Goal: Browse casually: Explore the website without a specific task or goal

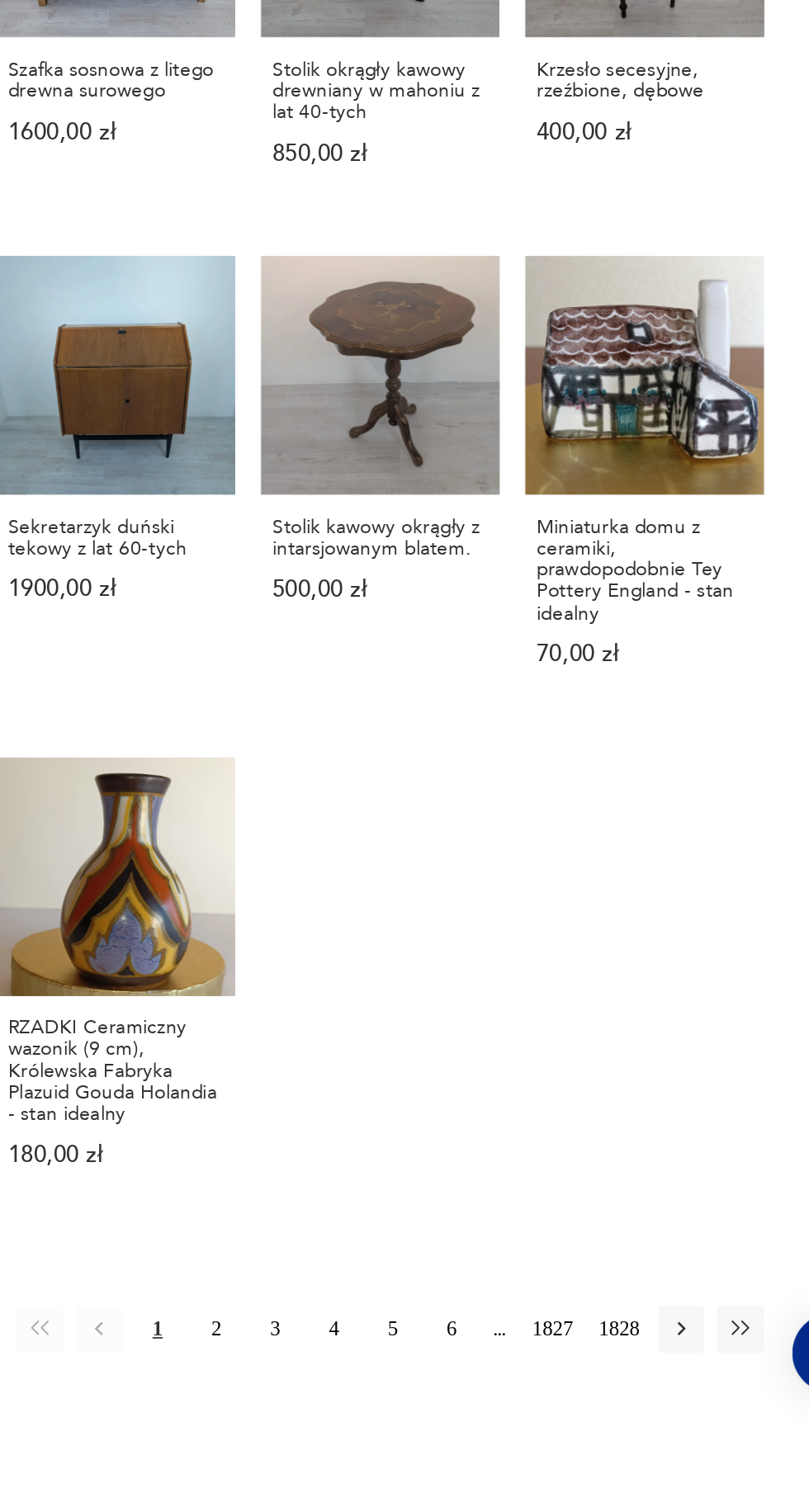
scroll to position [781, 0]
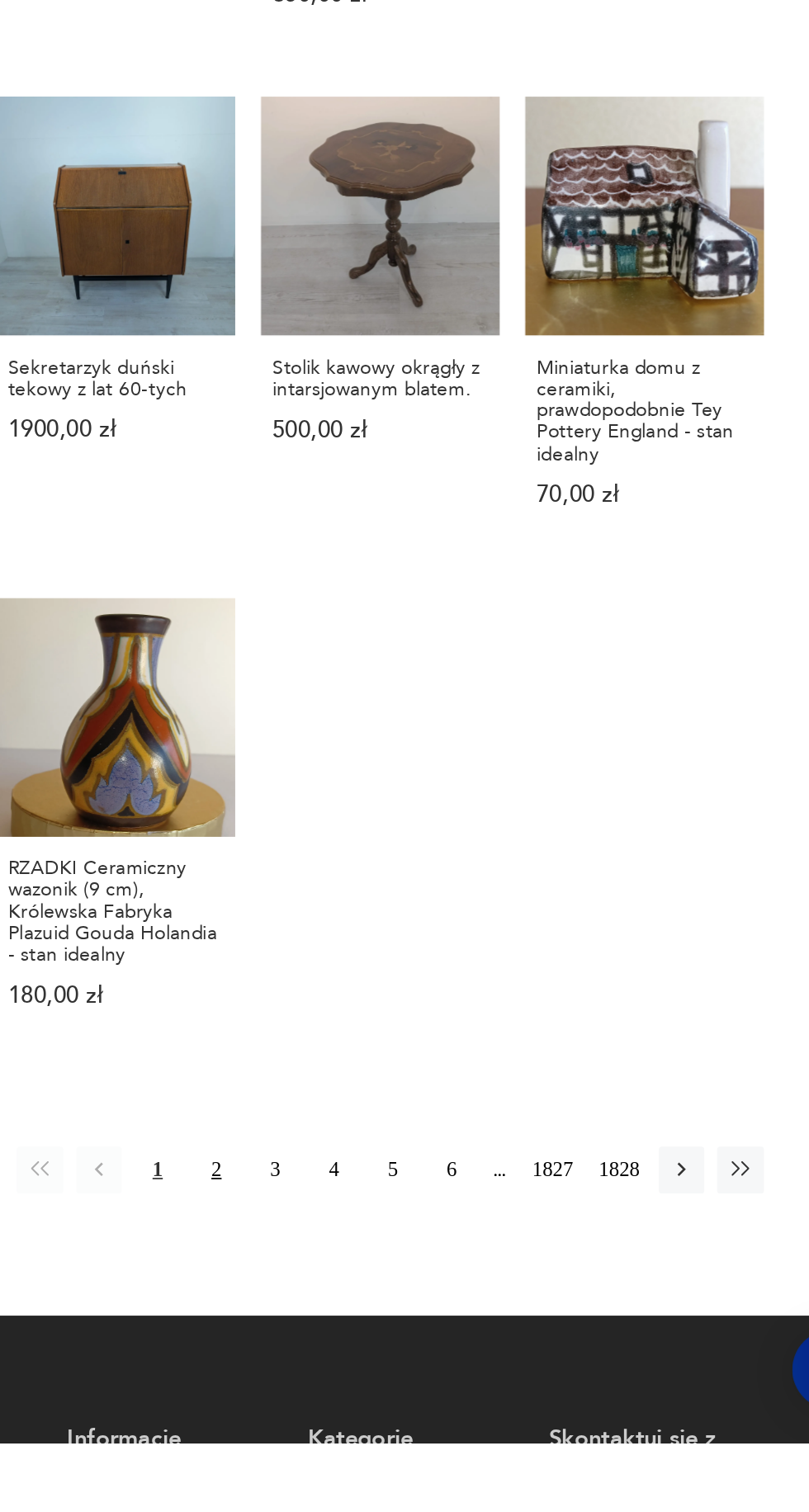
click at [411, 1339] on button "2" at bounding box center [418, 1352] width 27 height 27
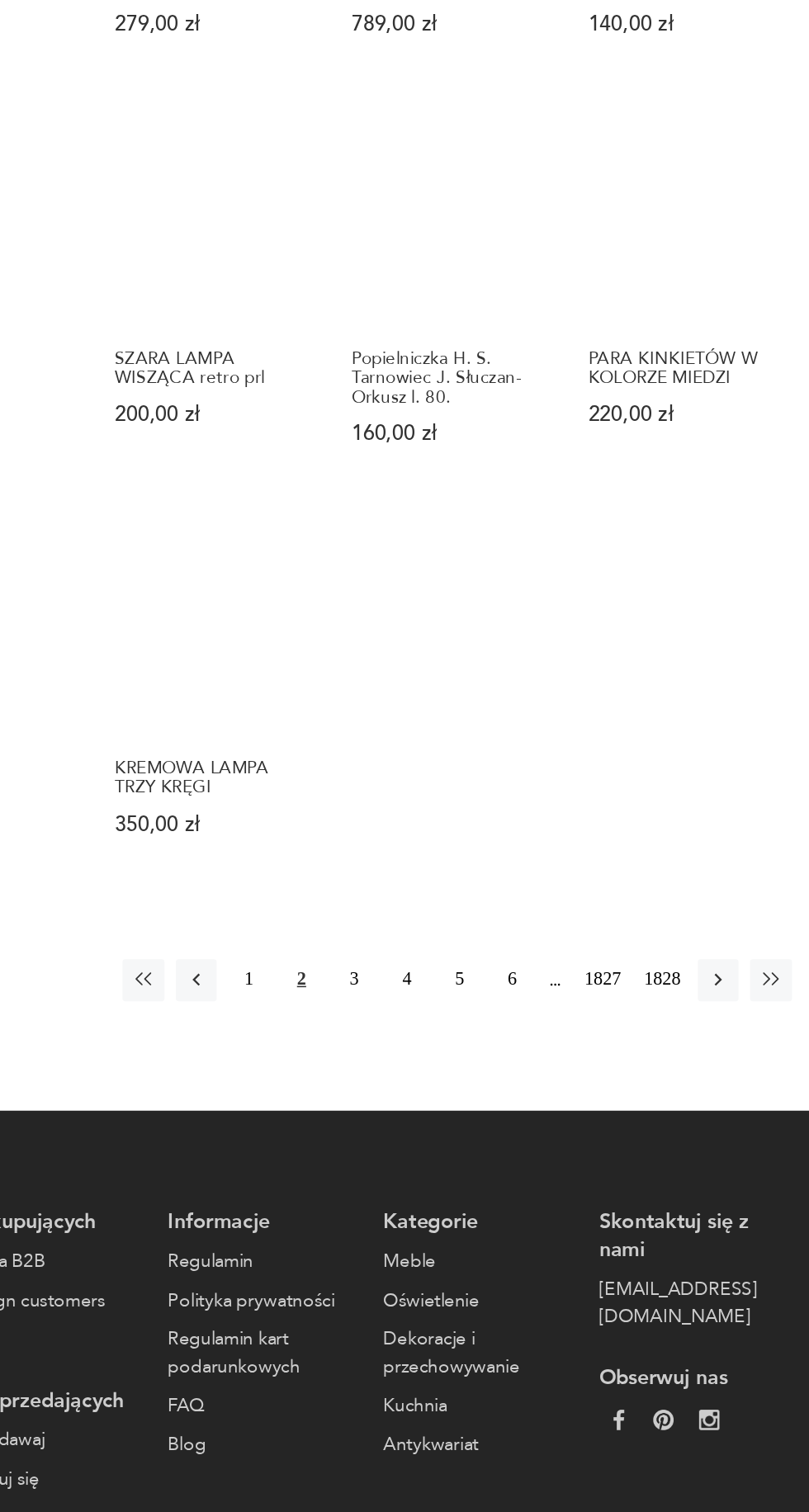
scroll to position [1138, 0]
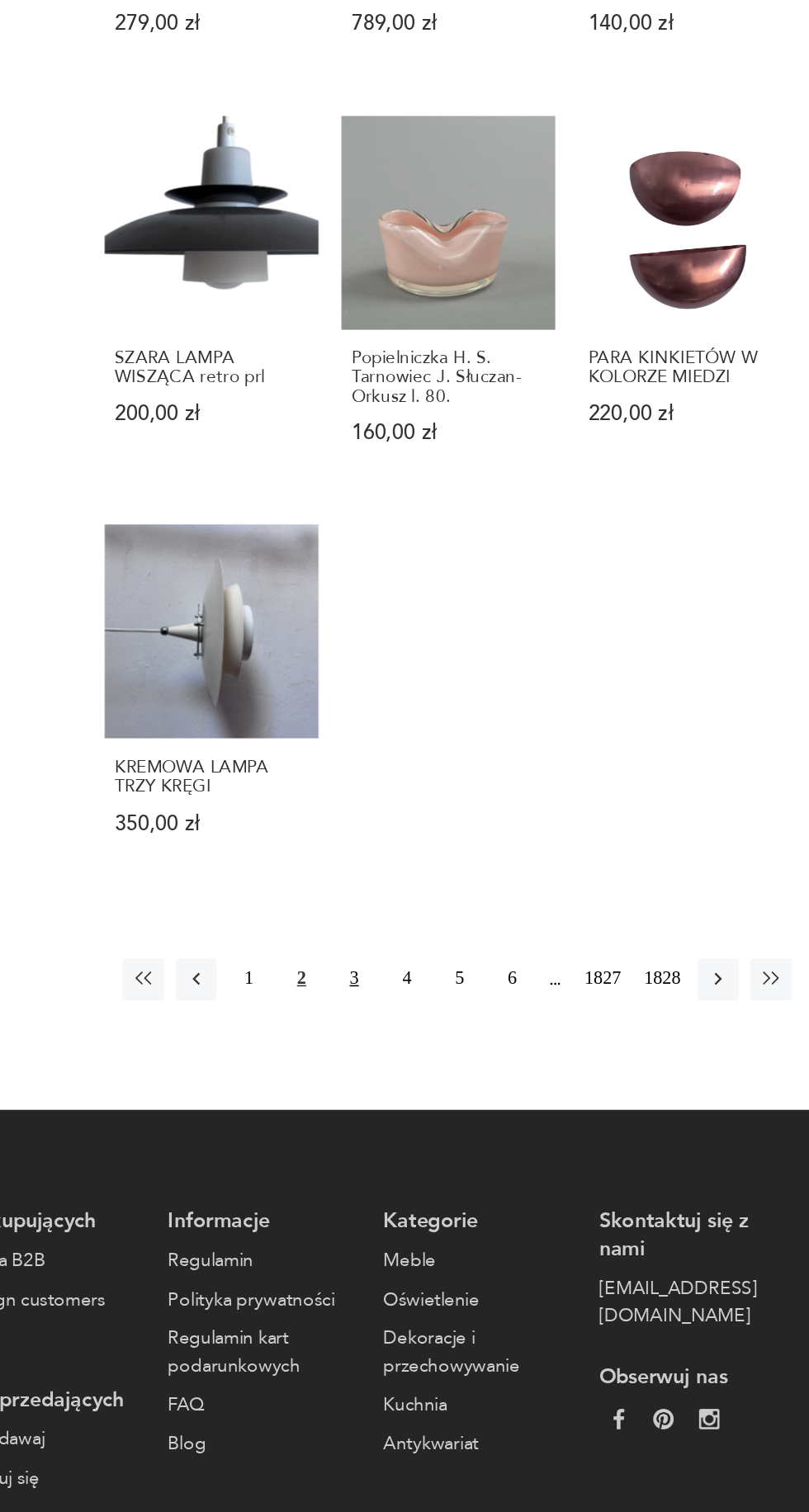
click at [446, 983] on button "3" at bounding box center [452, 996] width 27 height 27
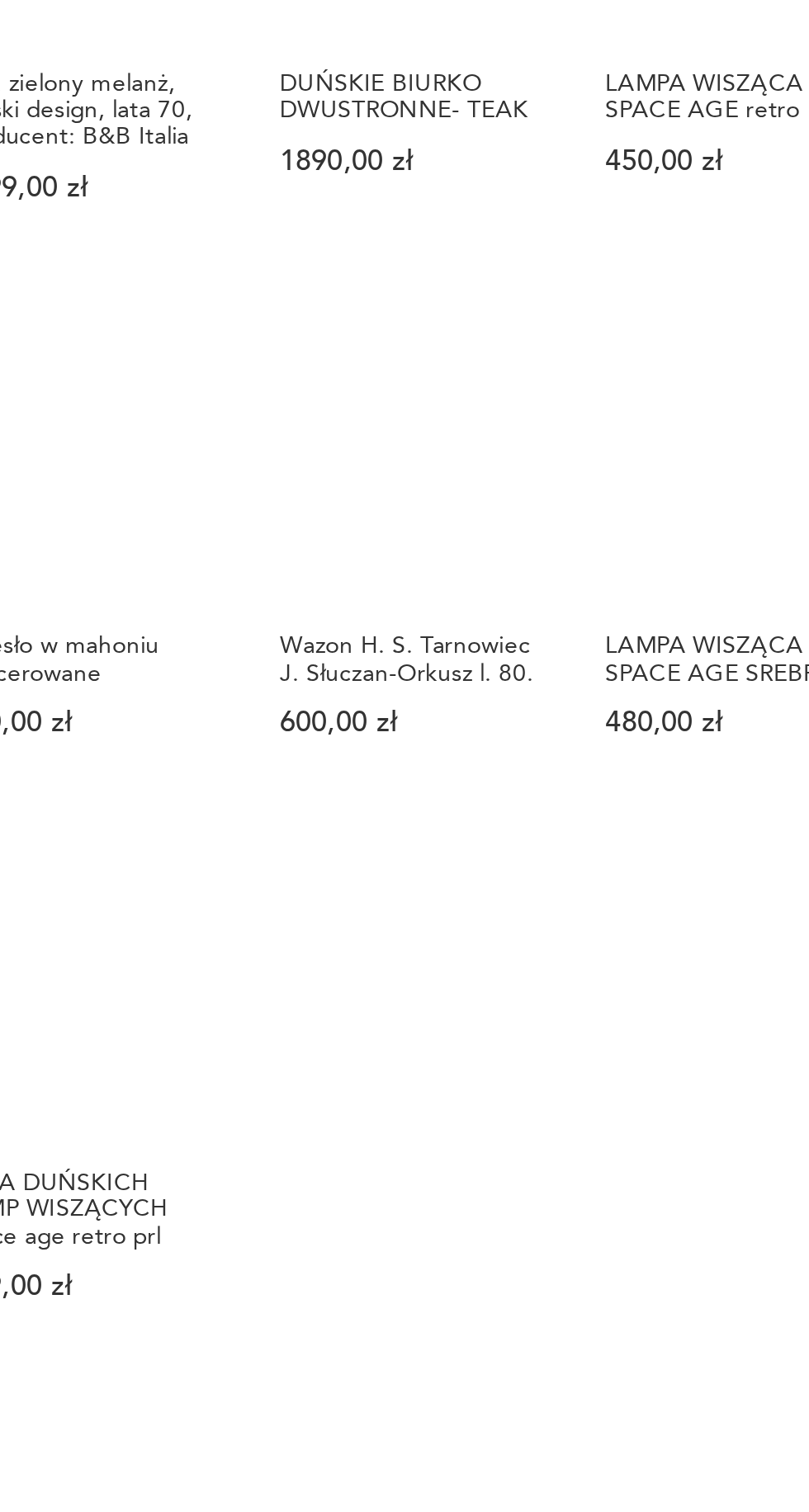
scroll to position [556, 0]
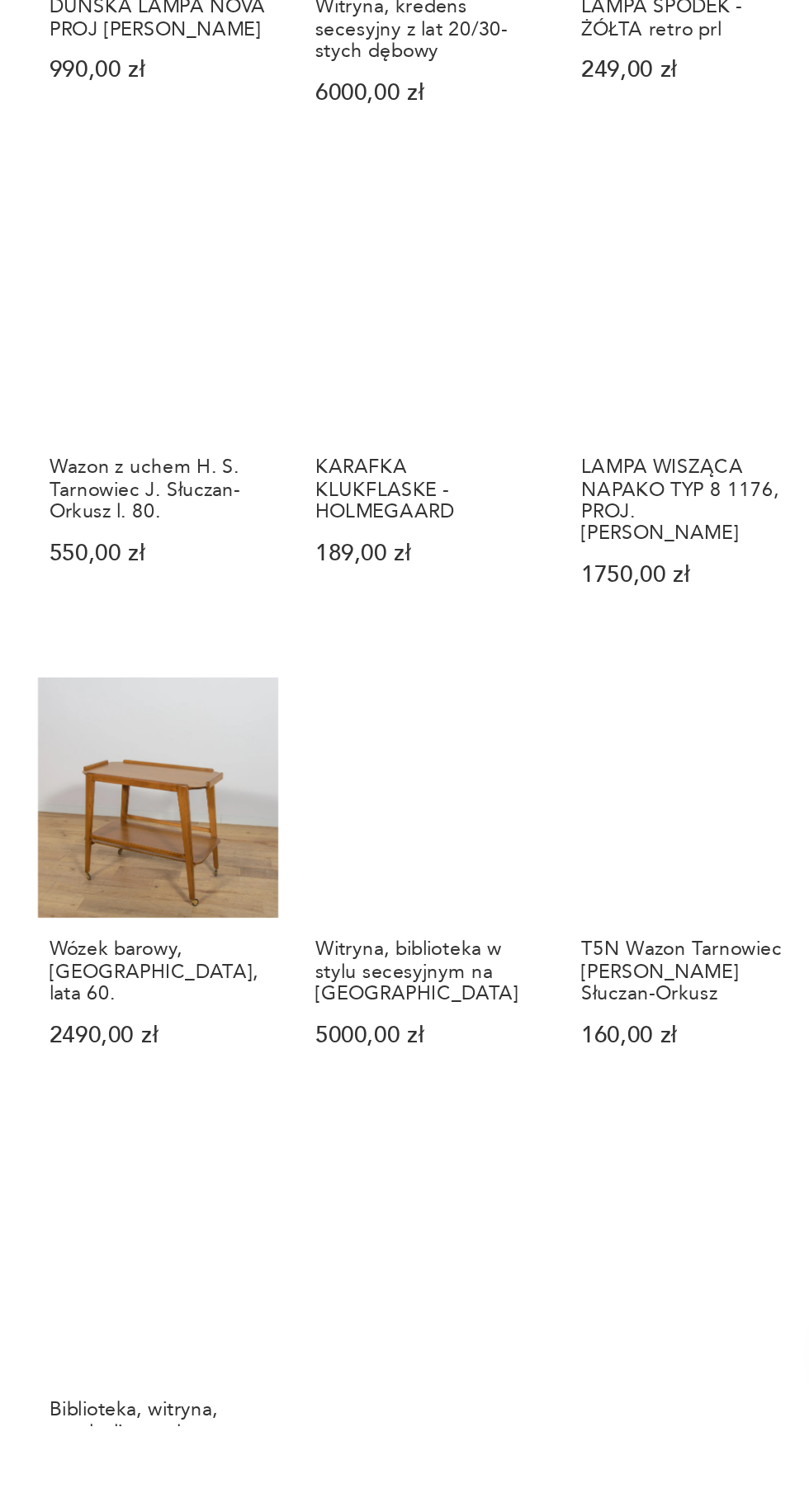
scroll to position [560, 0]
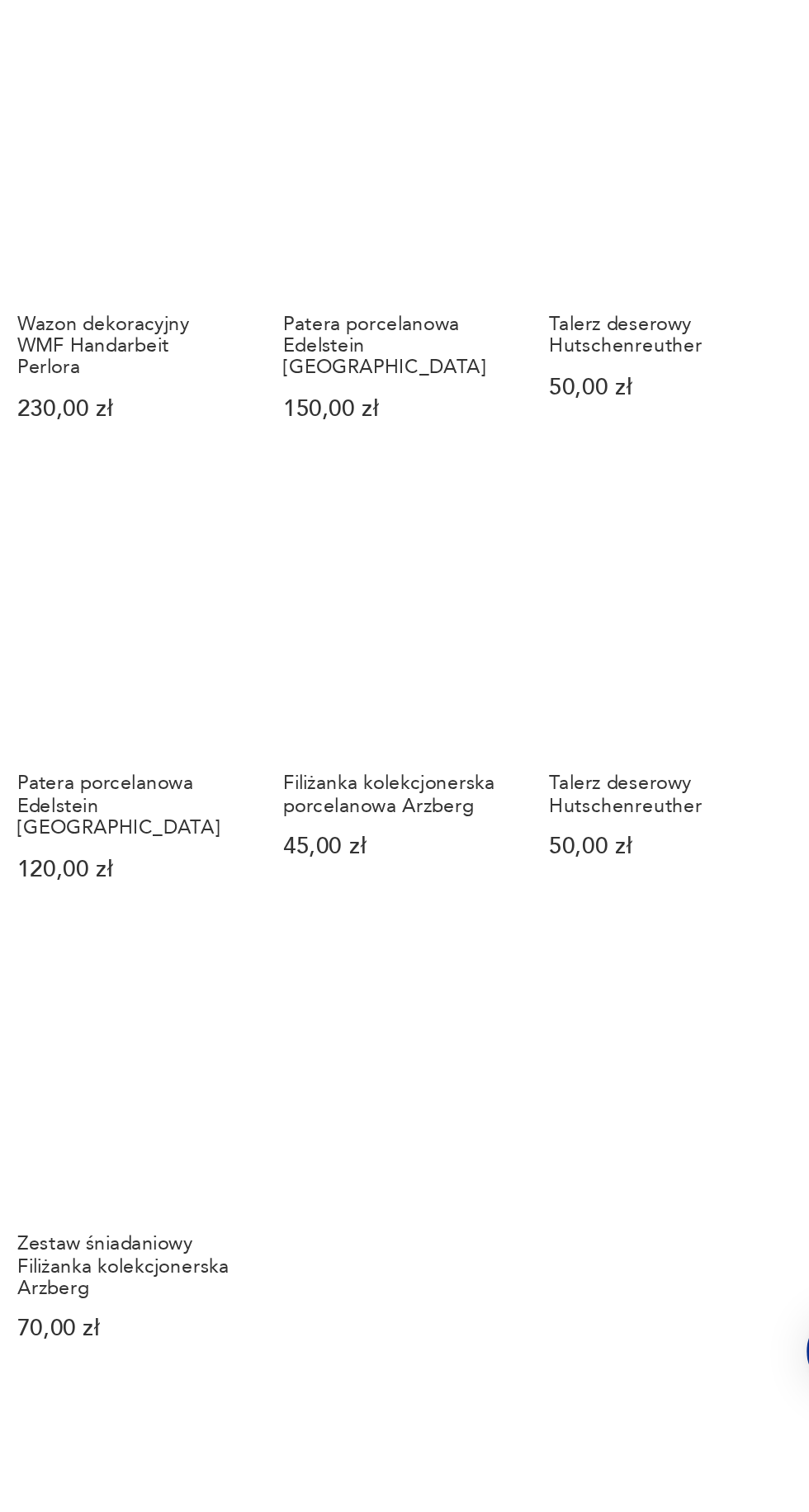
scroll to position [564, 0]
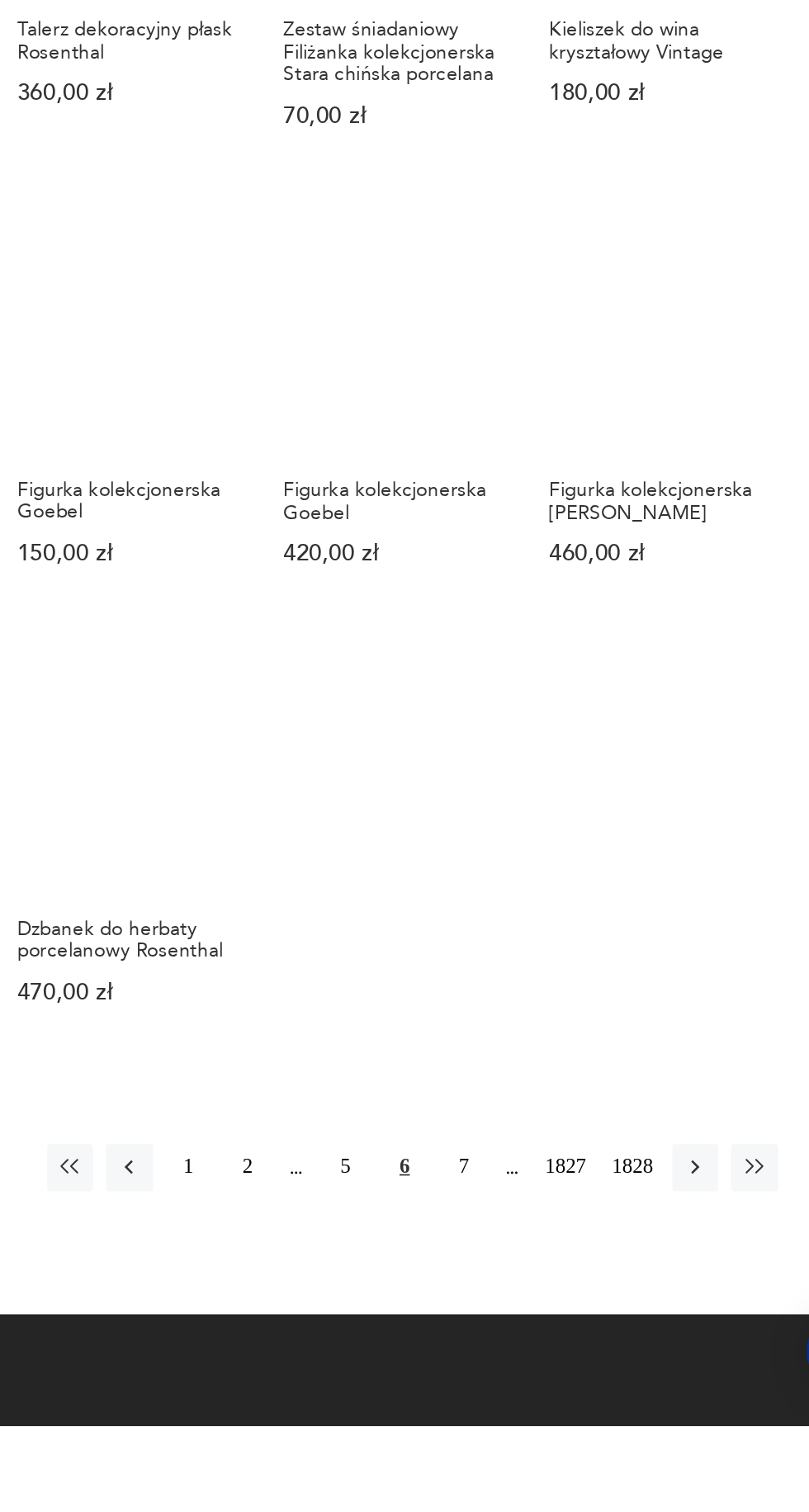
scroll to position [684, 0]
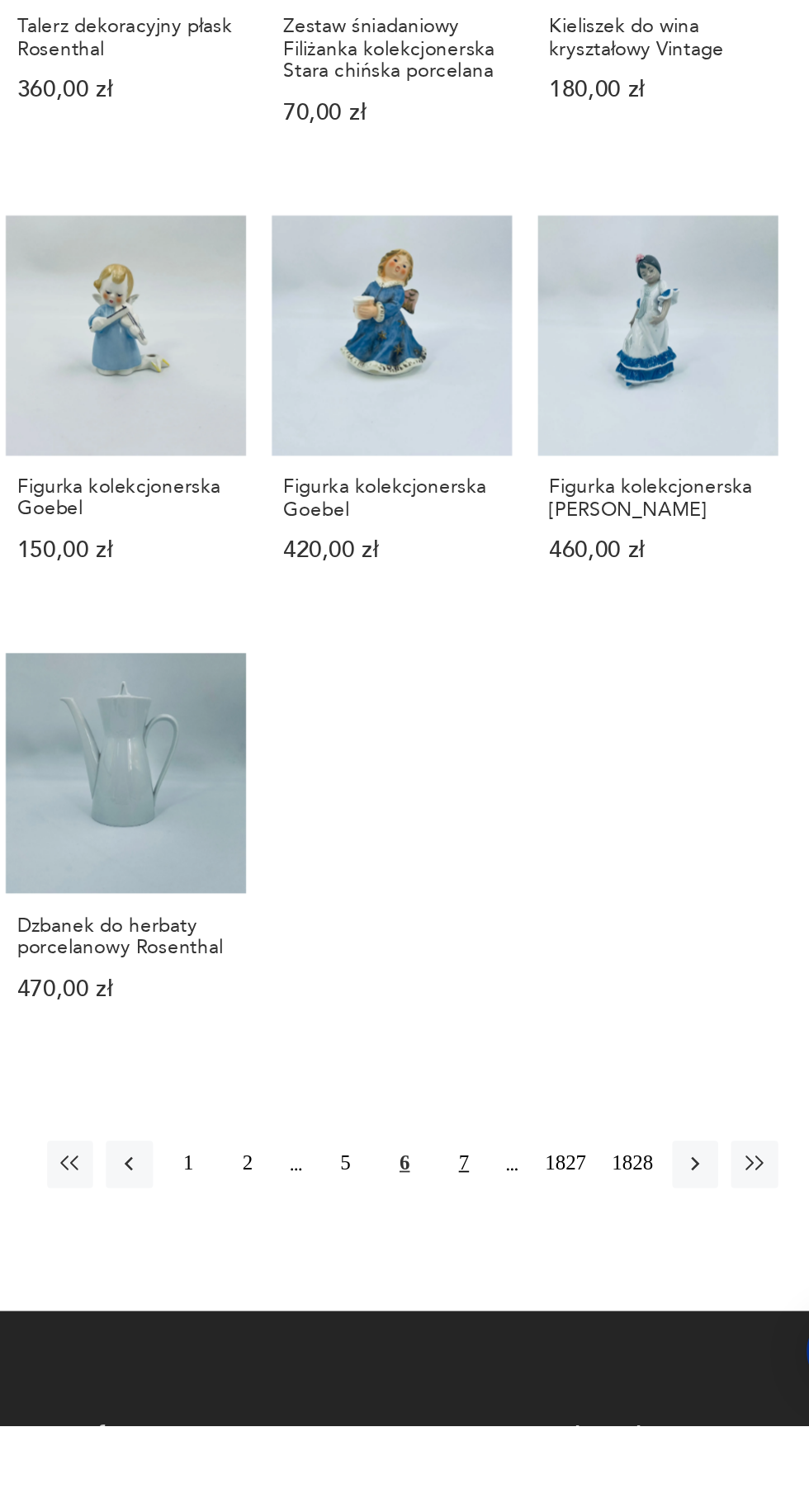
click at [548, 1358] on button "7" at bounding box center [555, 1361] width 27 height 27
